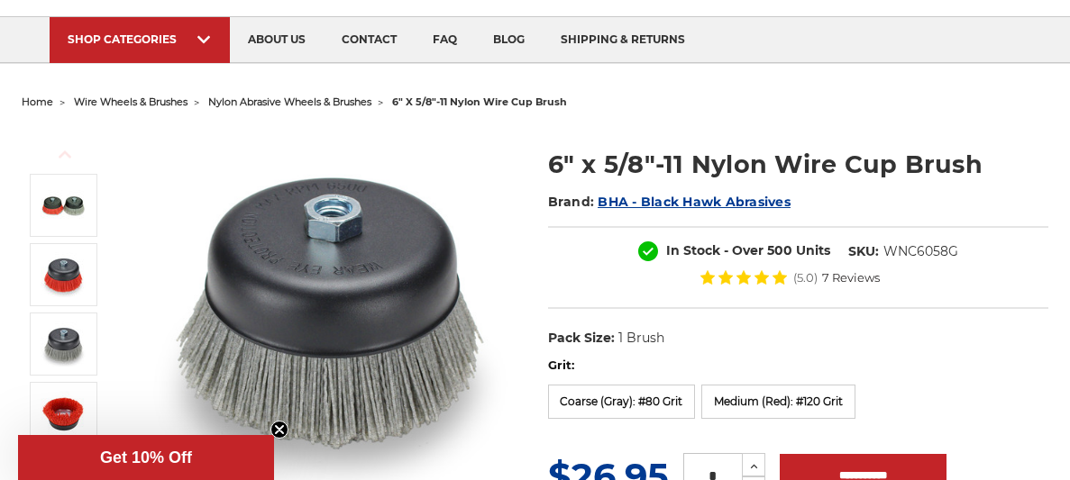
scroll to position [113, 0]
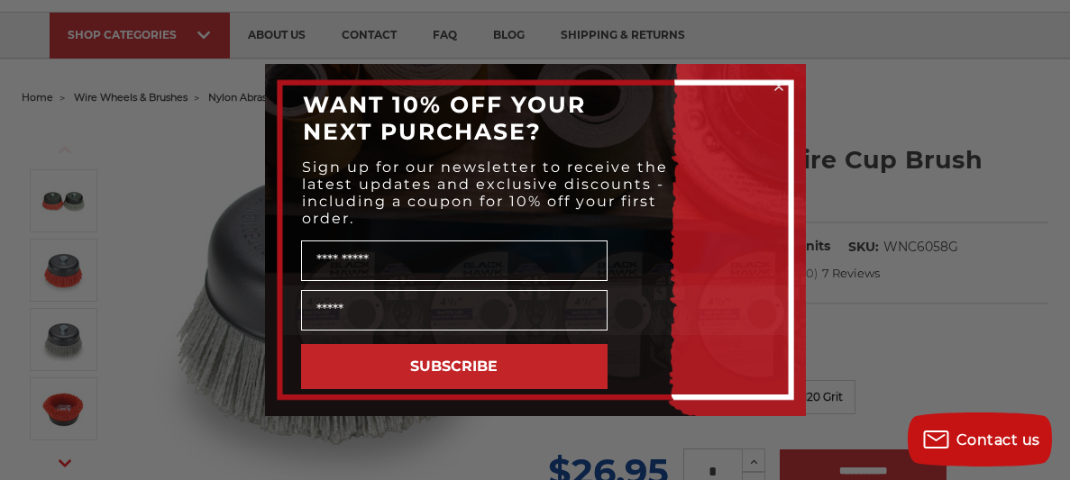
click at [777, 87] on circle "Close dialog" at bounding box center [778, 86] width 17 height 17
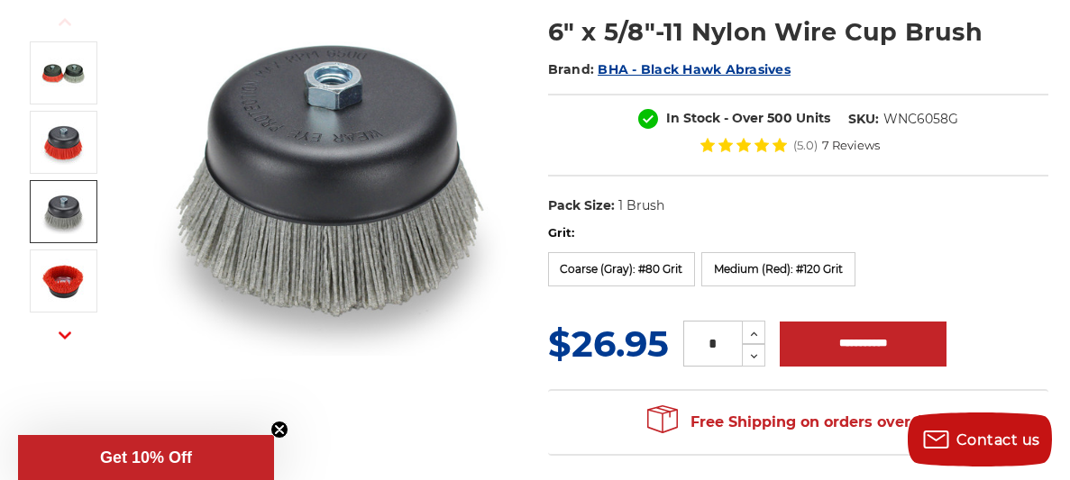
scroll to position [0, 0]
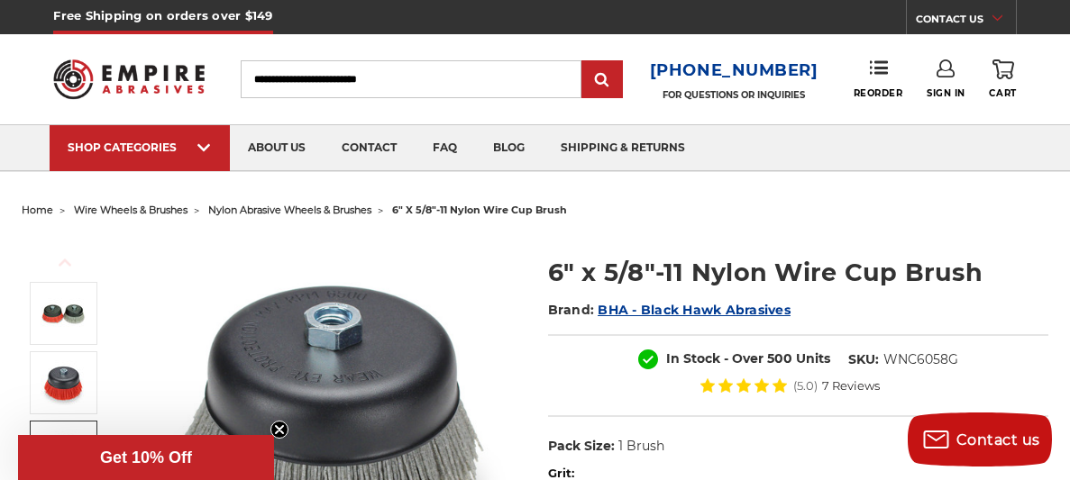
click at [989, 15] on link "CONTACT US" at bounding box center [966, 21] width 100 height 25
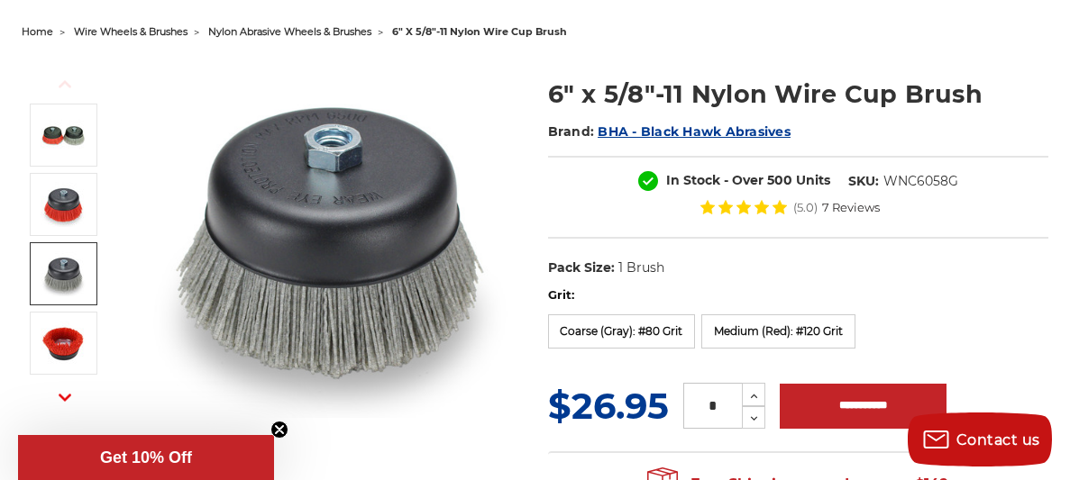
scroll to position [185, 0]
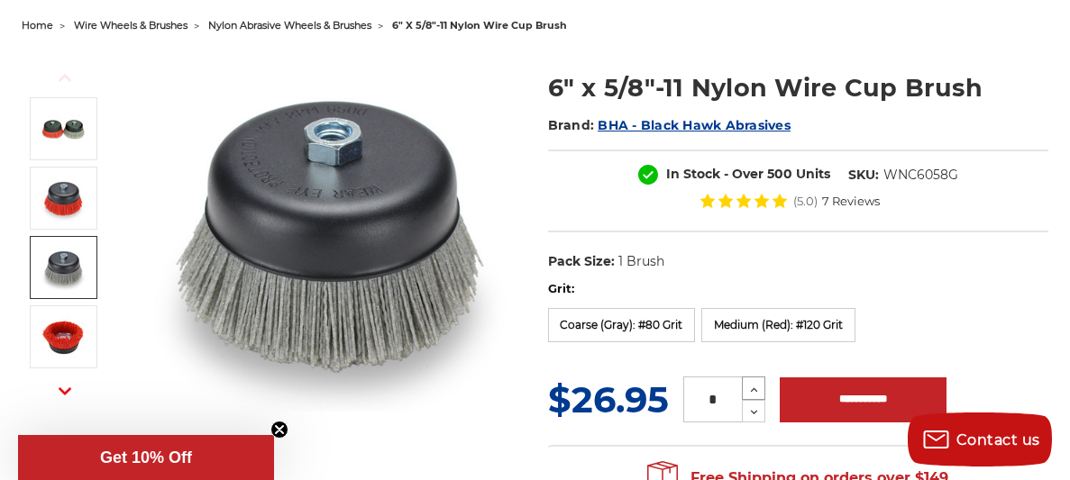
click at [754, 388] on use at bounding box center [754, 390] width 7 height 5
type input "*"
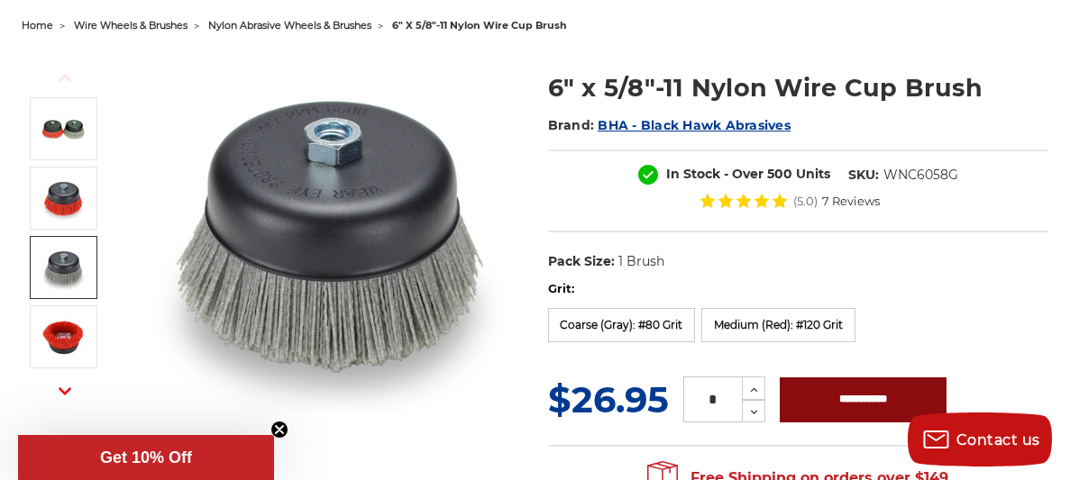
click at [873, 402] on input "**********" at bounding box center [863, 400] width 167 height 45
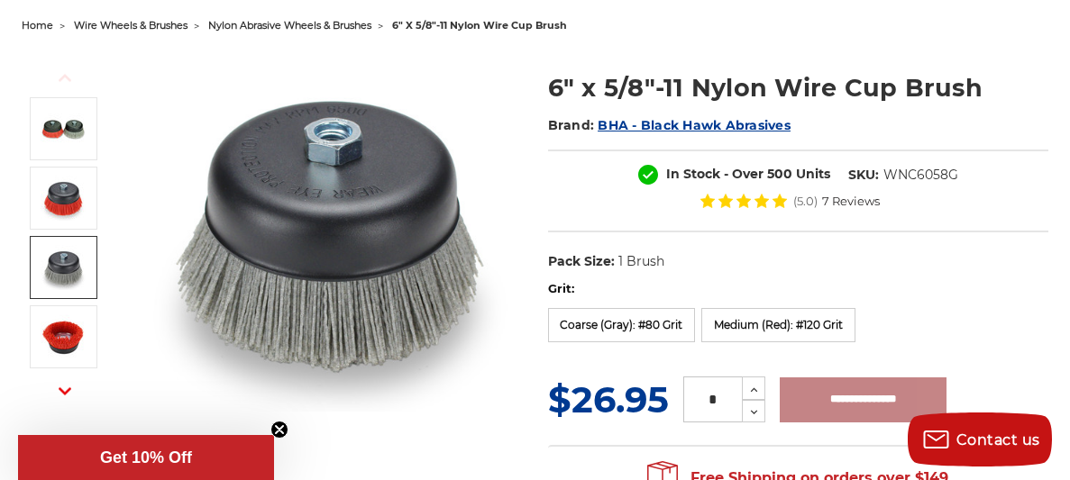
type input "**********"
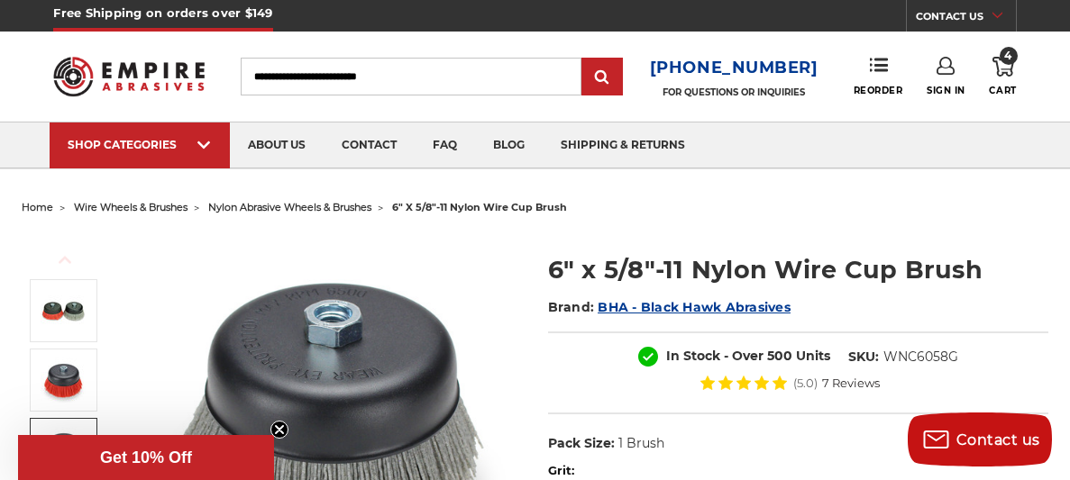
scroll to position [0, 0]
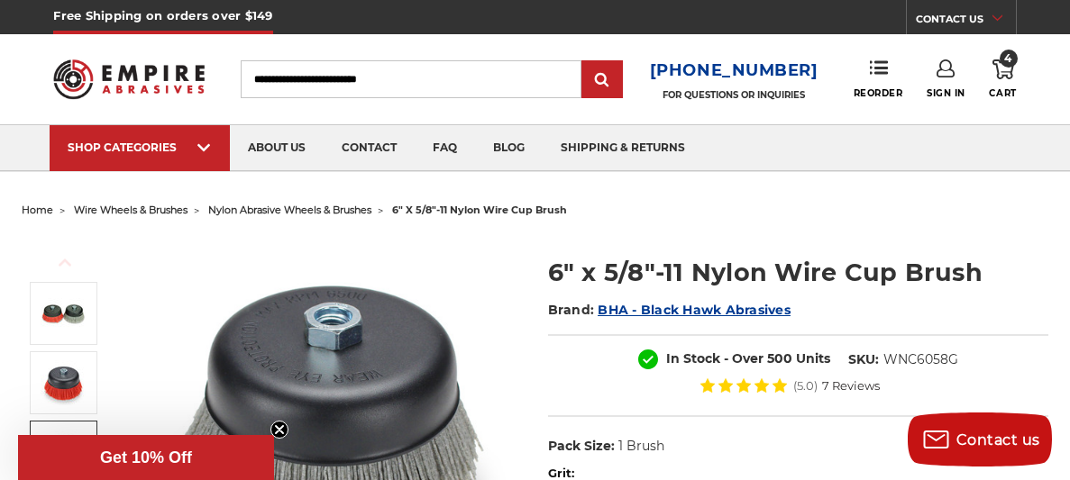
click at [1003, 68] on icon at bounding box center [1004, 69] width 22 height 20
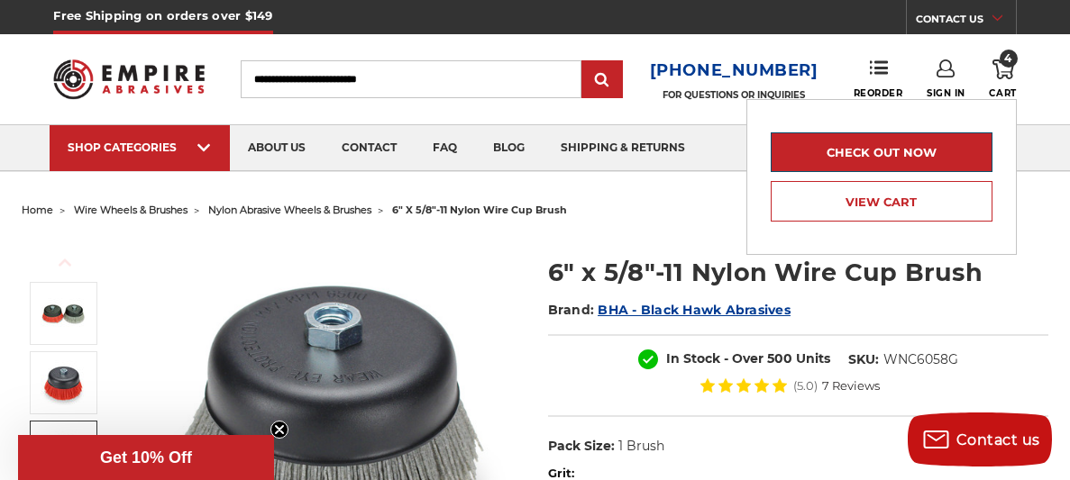
click at [879, 155] on link "Check out now" at bounding box center [882, 153] width 222 height 40
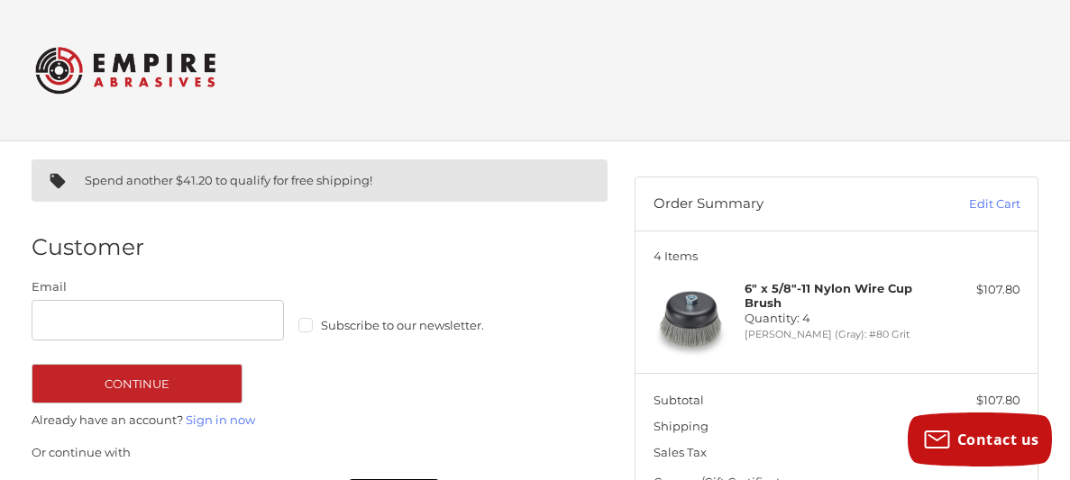
click at [151, 71] on img at bounding box center [125, 70] width 180 height 70
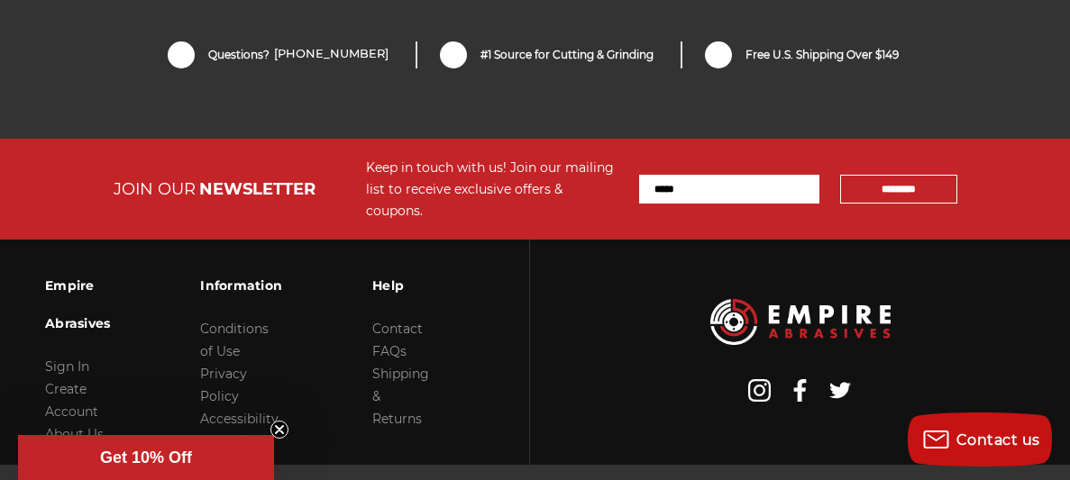
scroll to position [4147, 0]
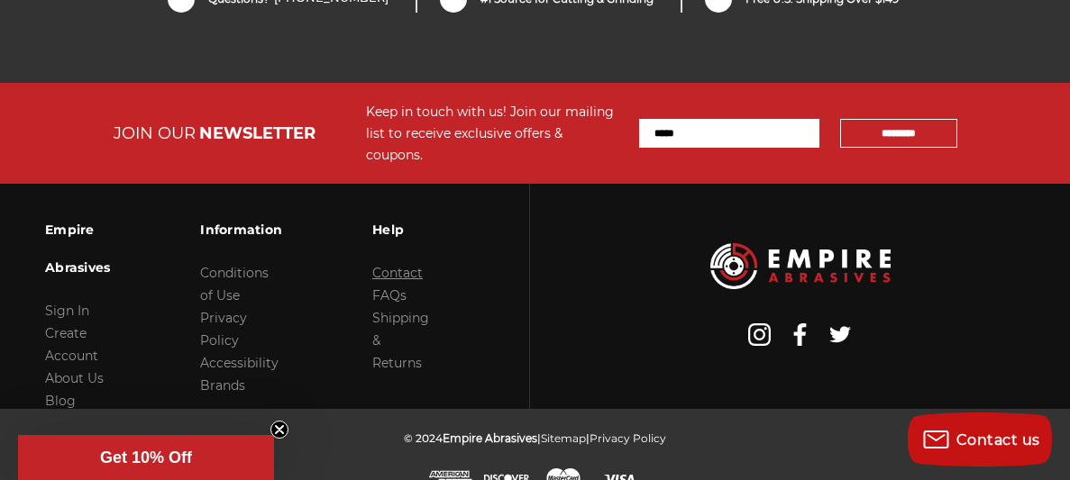
click at [416, 265] on link "Contact" at bounding box center [397, 273] width 50 height 16
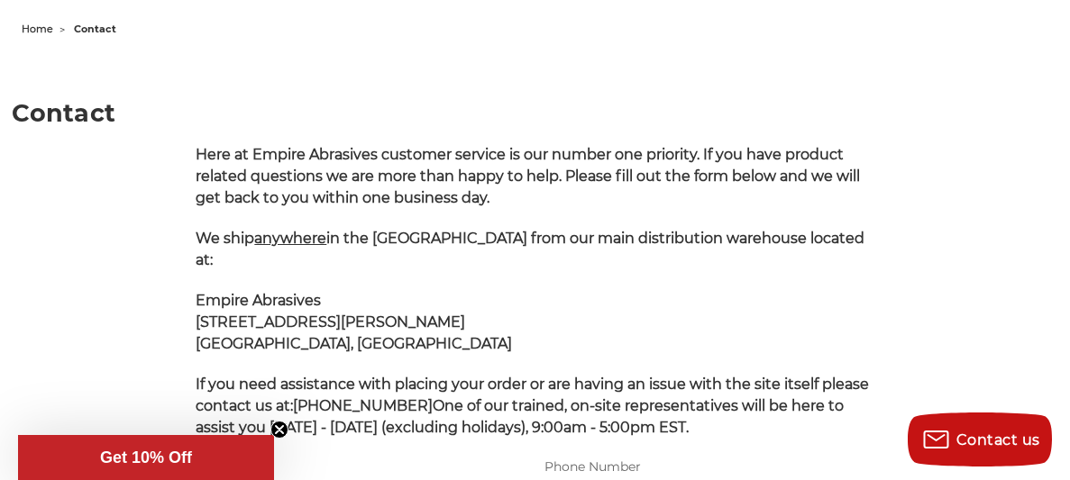
scroll to position [182, 0]
